Goal: Find specific fact: Find specific fact

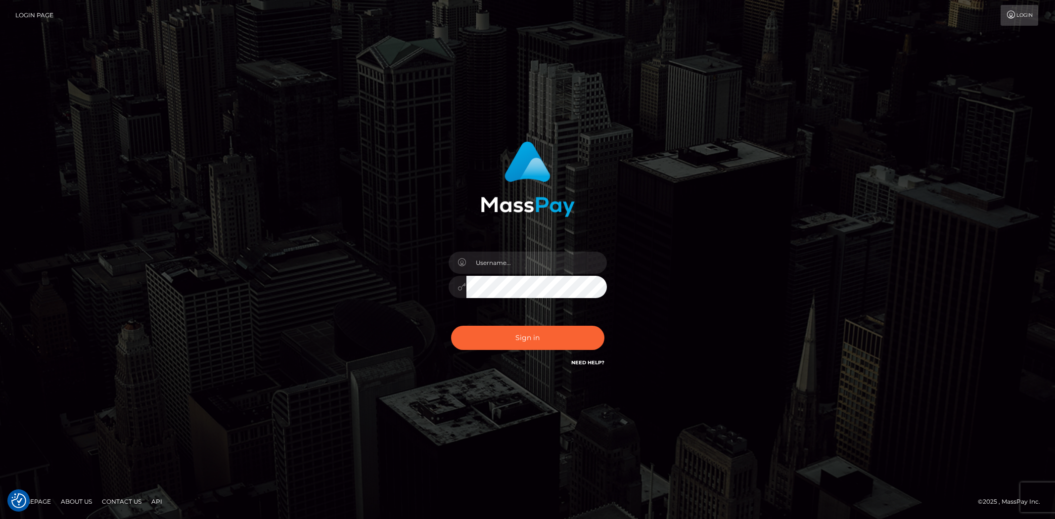
click at [506, 256] on input "text" at bounding box center [536, 263] width 140 height 22
type input "Bern.Spree"
click at [477, 340] on button "Sign in" at bounding box center [527, 338] width 153 height 24
click at [513, 252] on input "text" at bounding box center [536, 263] width 140 height 22
type input "Bern.Spree"
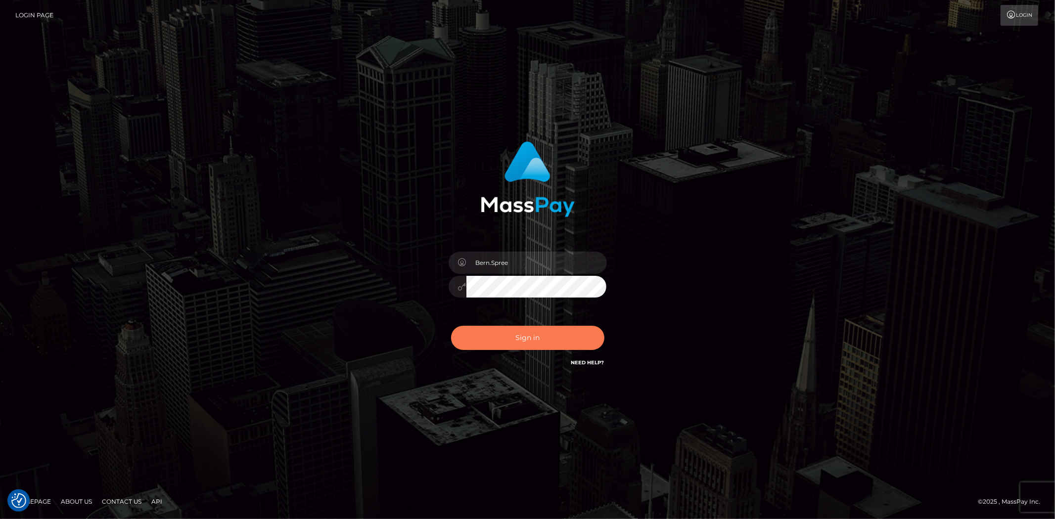
click at [497, 332] on button "Sign in" at bounding box center [527, 338] width 153 height 24
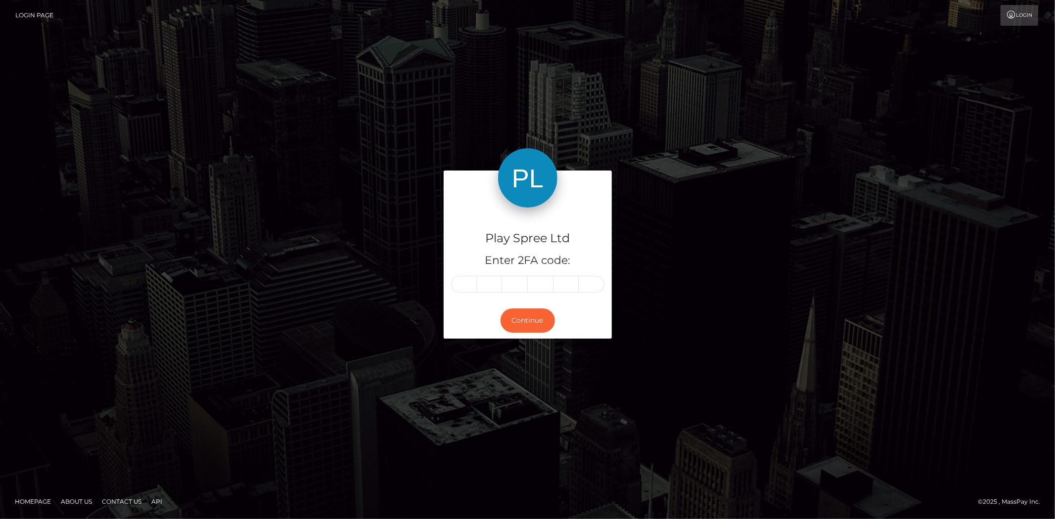
click at [456, 288] on input "text" at bounding box center [464, 284] width 26 height 17
type input "2"
type input "4"
type input "2"
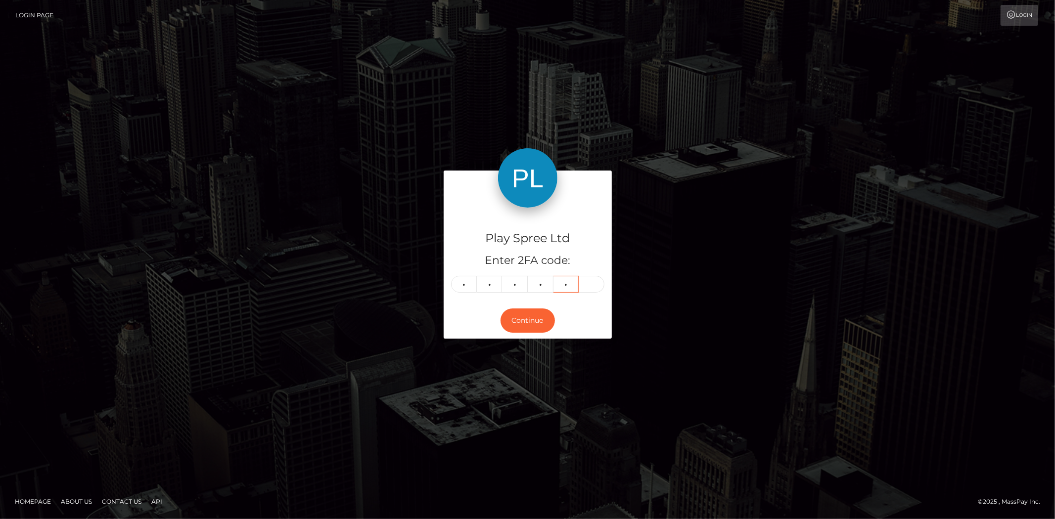
type input "1"
type input "9"
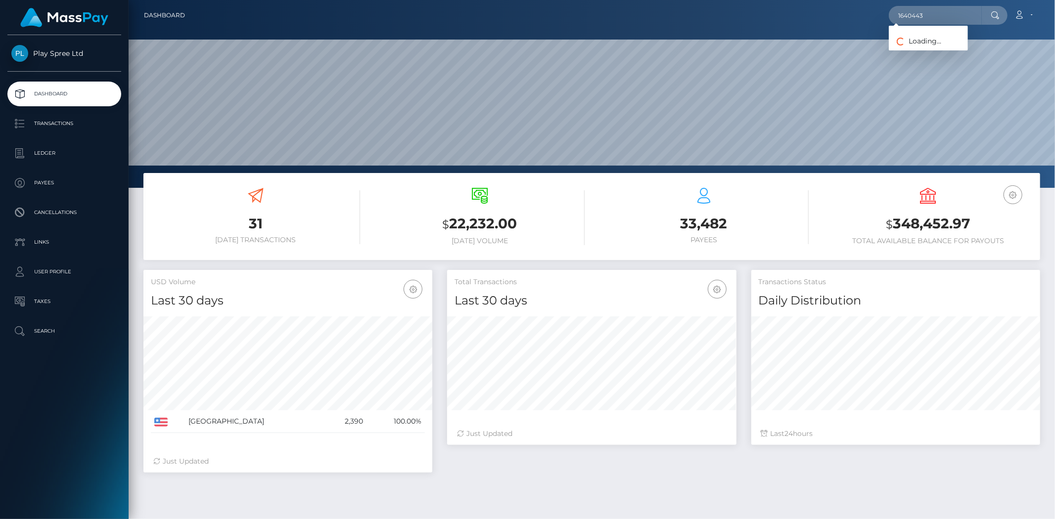
scroll to position [175, 289]
type input "1640443"
click at [924, 49] on link "MICHAEL PAUL MARTINEZ" at bounding box center [927, 51] width 79 height 18
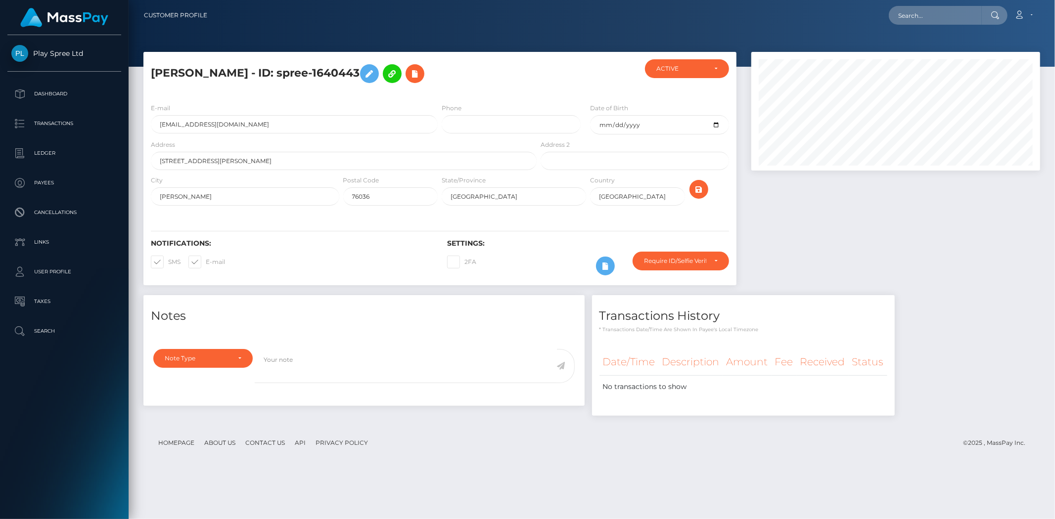
scroll to position [119, 289]
drag, startPoint x: 155, startPoint y: 73, endPoint x: 333, endPoint y: 71, distance: 178.5
click at [293, 73] on h5 "[PERSON_NAME] - ID: spree-1640443" at bounding box center [341, 73] width 380 height 29
drag, startPoint x: 330, startPoint y: 70, endPoint x: 411, endPoint y: 71, distance: 81.6
click at [411, 71] on h5 "[PERSON_NAME] - ID: spree-1640443" at bounding box center [341, 73] width 380 height 29
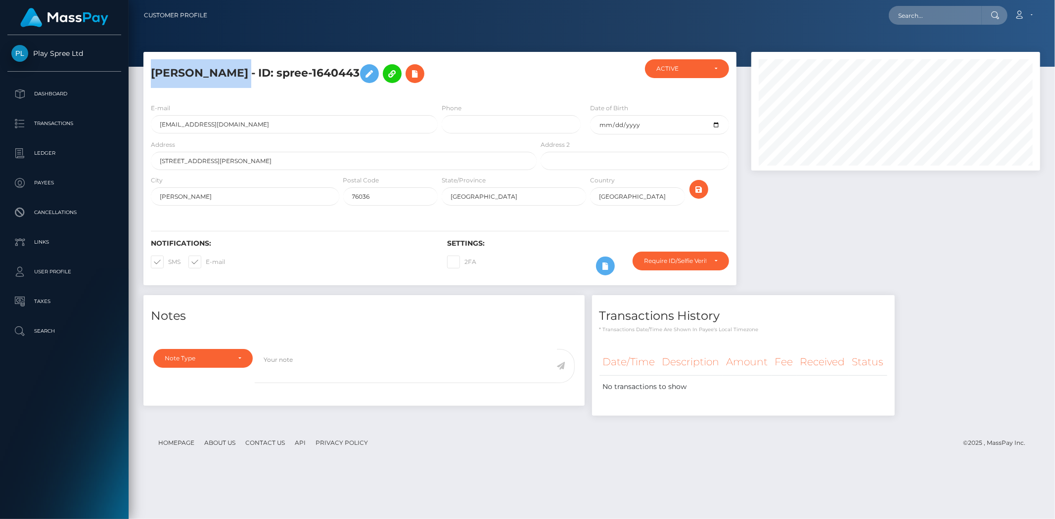
copy h5 "spree-1640443"
click at [389, 92] on div "[PERSON_NAME] - ID: spree-1640443" at bounding box center [340, 77] width 395 height 36
drag, startPoint x: 364, startPoint y: 71, endPoint x: 410, endPoint y: 71, distance: 46.0
click at [410, 71] on h5 "[PERSON_NAME] - ID: spree-1640443" at bounding box center [341, 73] width 380 height 29
copy h5 "1640443"
